Goal: Information Seeking & Learning: Learn about a topic

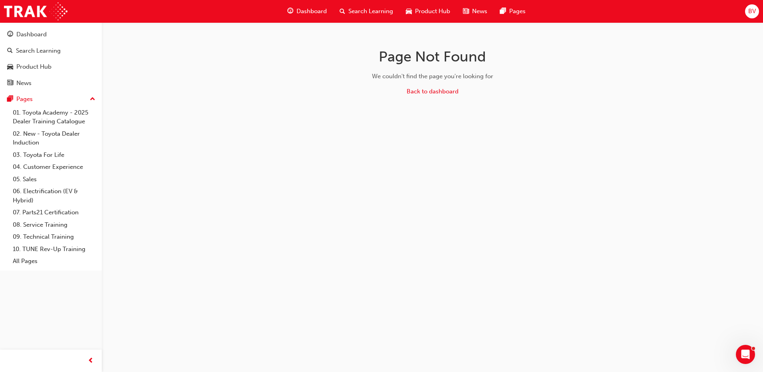
click at [307, 12] on span "Dashboard" at bounding box center [312, 11] width 30 height 9
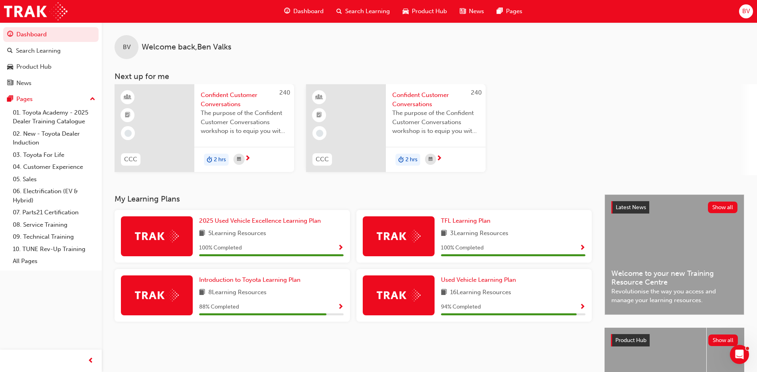
click at [350, 11] on span "Search Learning" at bounding box center [367, 11] width 45 height 9
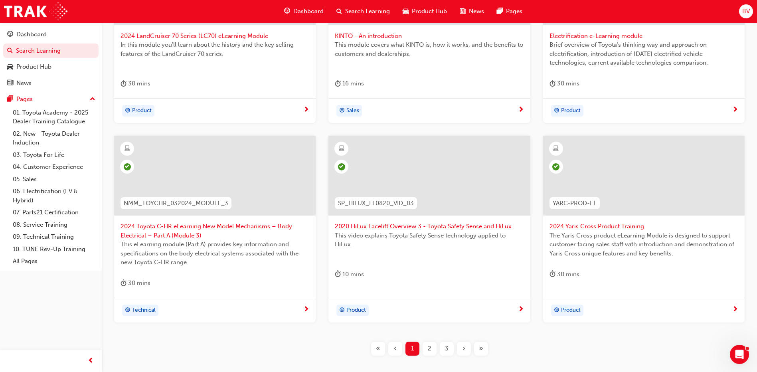
scroll to position [288, 0]
